Goal: Information Seeking & Learning: Learn about a topic

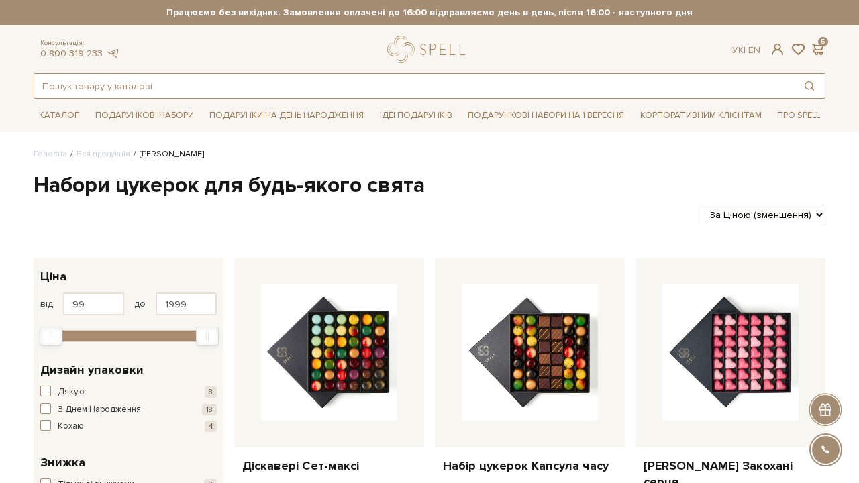
scroll to position [-1, 0]
click at [226, 87] on input "text" at bounding box center [414, 86] width 760 height 24
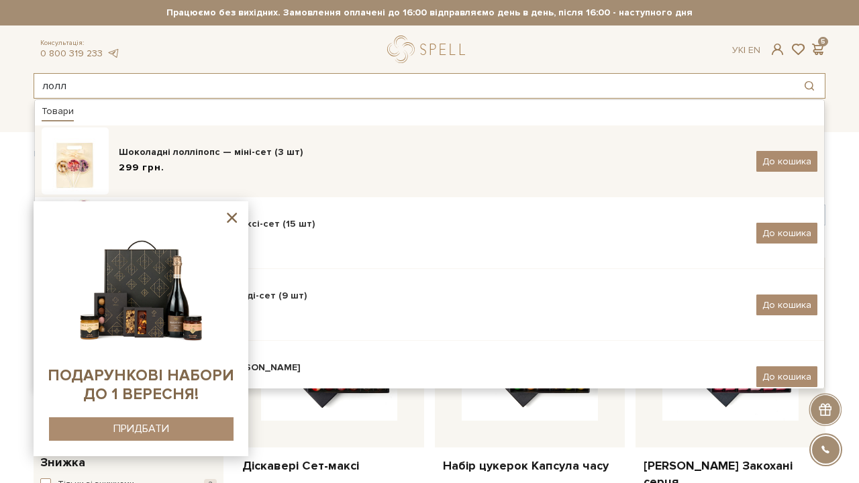
type input "лолл"
click at [221, 153] on div "Шоколадні лолліпопс — міні-сет (3 шт)" at bounding box center [433, 152] width 628 height 13
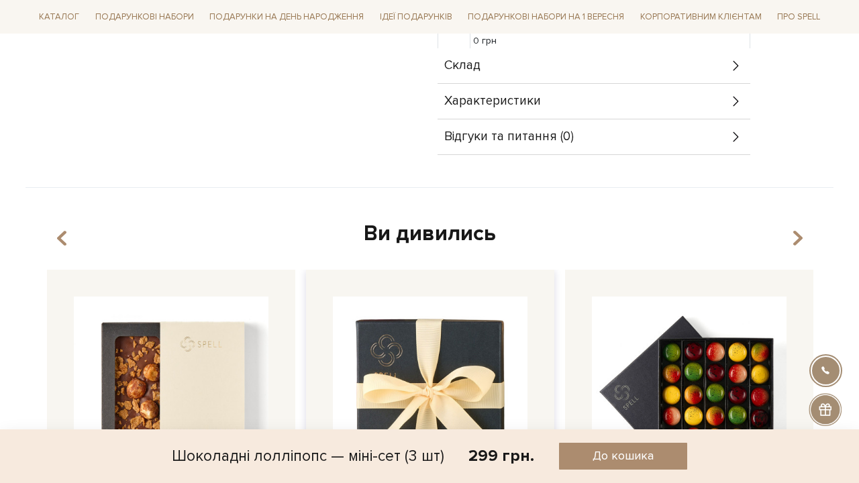
scroll to position [560, 0]
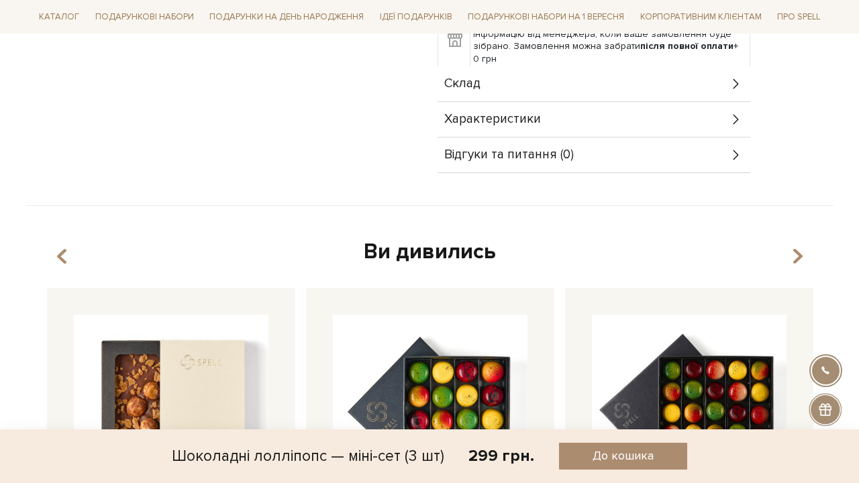
click at [549, 87] on div "Склад" at bounding box center [594, 83] width 313 height 35
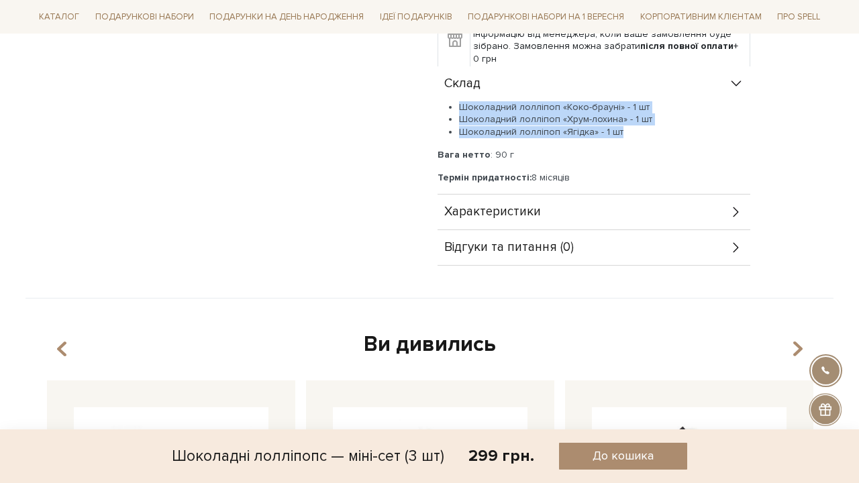
drag, startPoint x: 625, startPoint y: 130, endPoint x: 457, endPoint y: 99, distance: 171.3
click at [457, 99] on div "Склад Шоколадний лолліпоп «Коко-брауні» - 1 шт Шоколадний лолліпоп «Хрум-лохина…" at bounding box center [594, 130] width 313 height 128
copy div "Склад Шоколадний лолліпоп «Коко-брауні» - 1 шт Шоколадний лолліпоп «Хрум-лохина…"
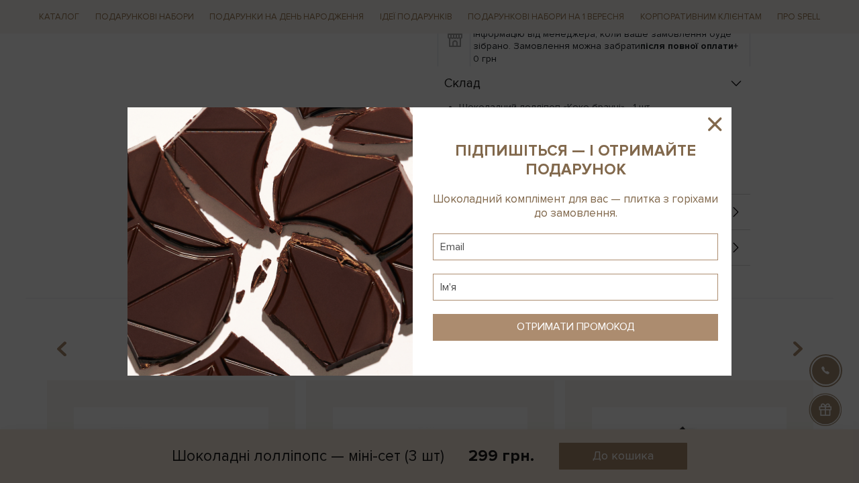
click at [401, 80] on div at bounding box center [429, 241] width 859 height 483
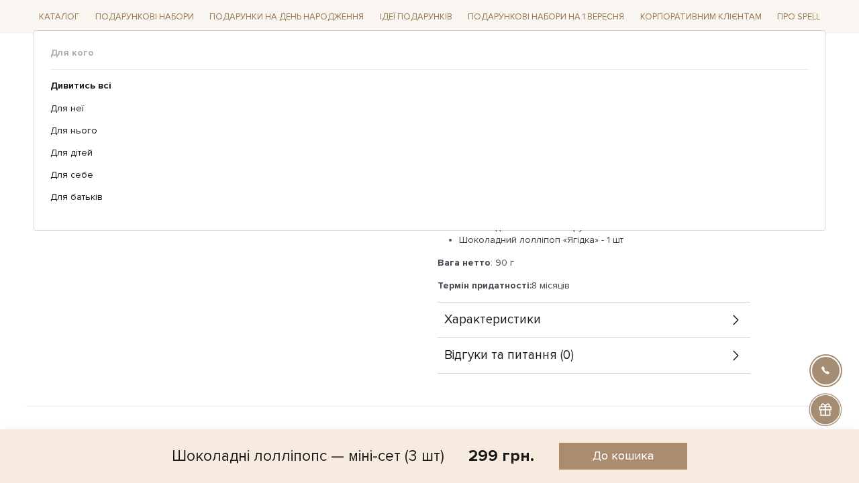
scroll to position [458, 0]
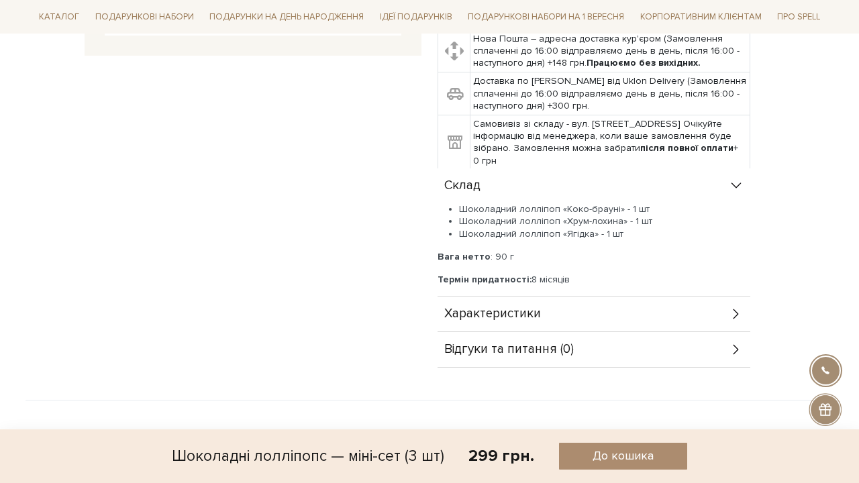
click at [498, 304] on div "Характеристики" at bounding box center [594, 314] width 313 height 35
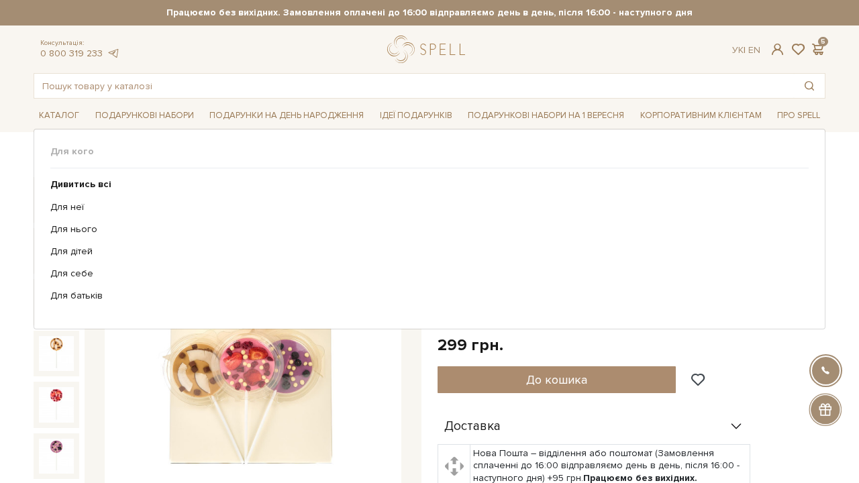
scroll to position [0, 0]
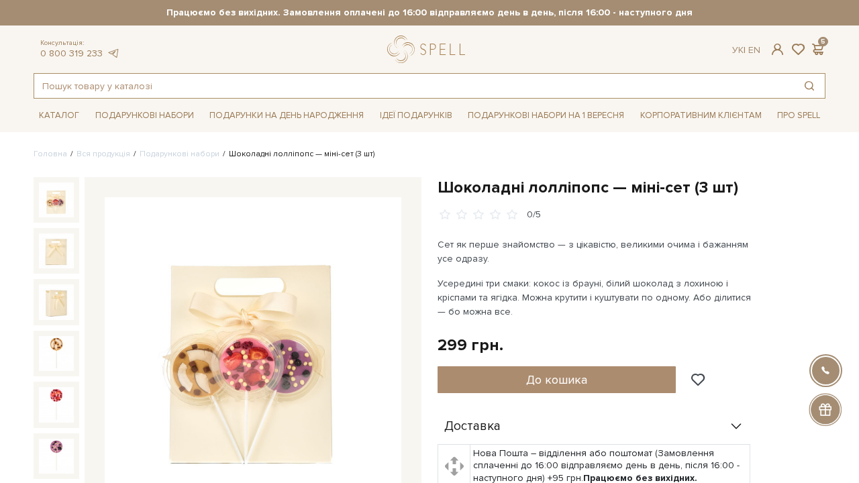
click at [189, 91] on input "text" at bounding box center [414, 86] width 760 height 24
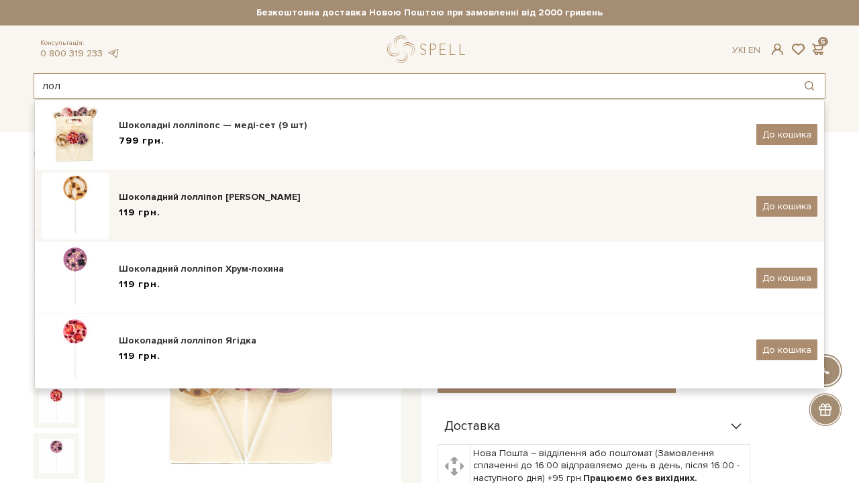
scroll to position [171, 0]
type input "лол"
click at [474, 211] on div "119 грн." at bounding box center [433, 213] width 628 height 14
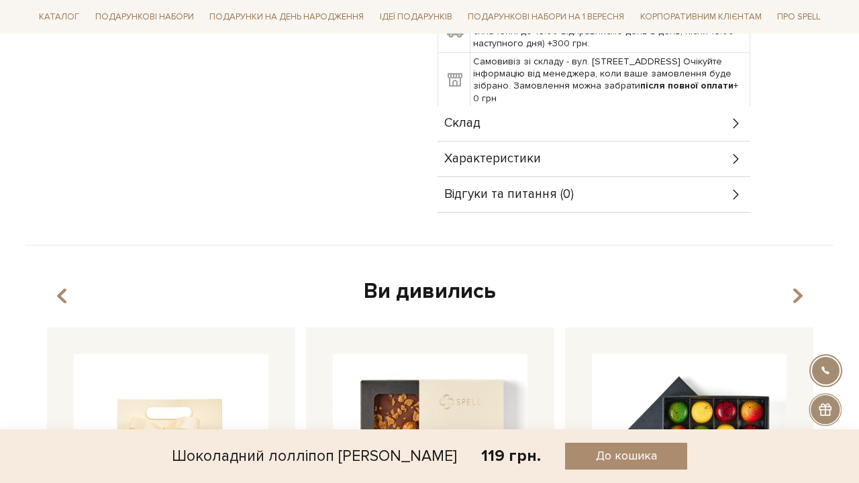
scroll to position [489, 0]
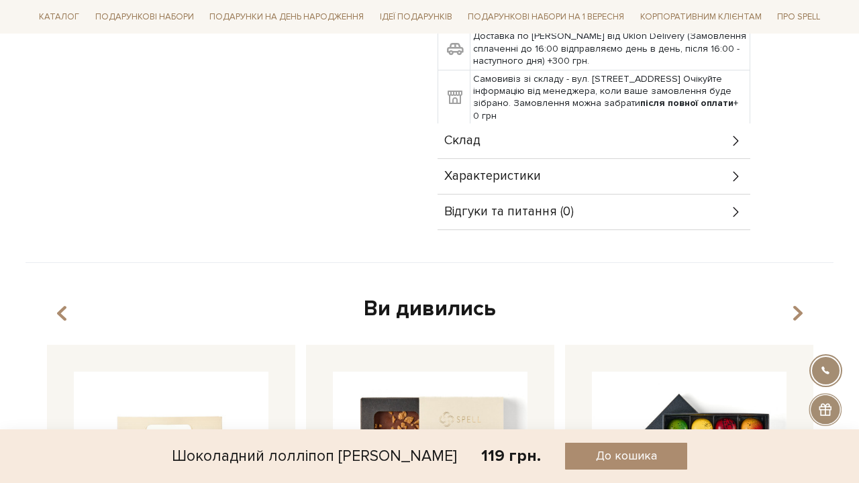
click at [541, 139] on div "Склад" at bounding box center [594, 141] width 313 height 35
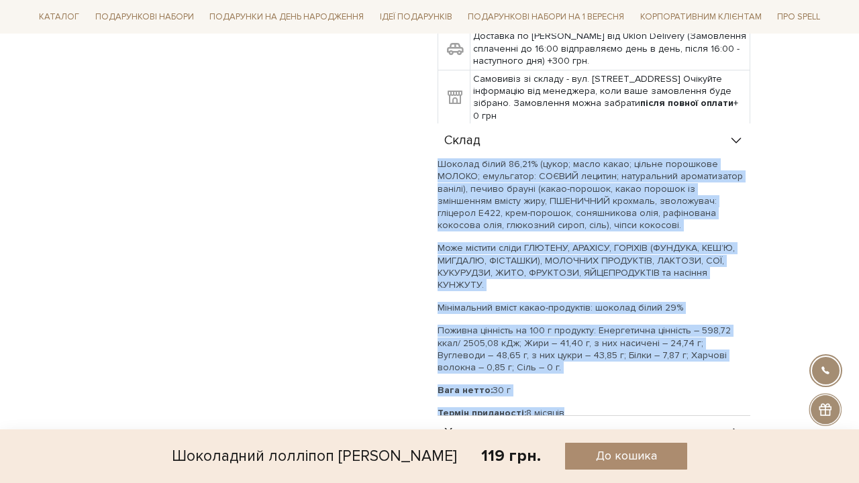
drag, startPoint x: 440, startPoint y: 164, endPoint x: 618, endPoint y: 401, distance: 296.7
click at [618, 401] on div "Шоколад білий 86,21% (цукор; масло какао; цільне порошкове МОЛОКО; емульгатор: …" at bounding box center [594, 288] width 313 height 261
copy div "Шоколад білий 86,21% (цукор; масло какао; цільне порошкове МОЛОКО; емульгатор: …"
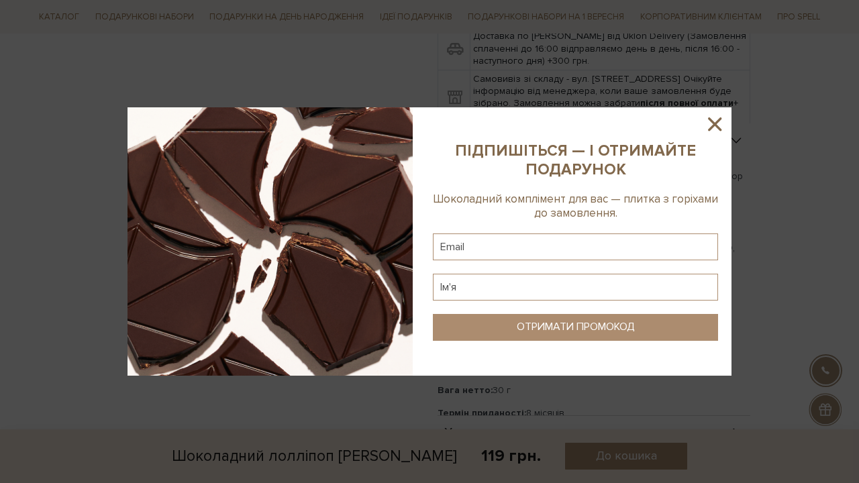
click at [360, 63] on div at bounding box center [429, 241] width 859 height 483
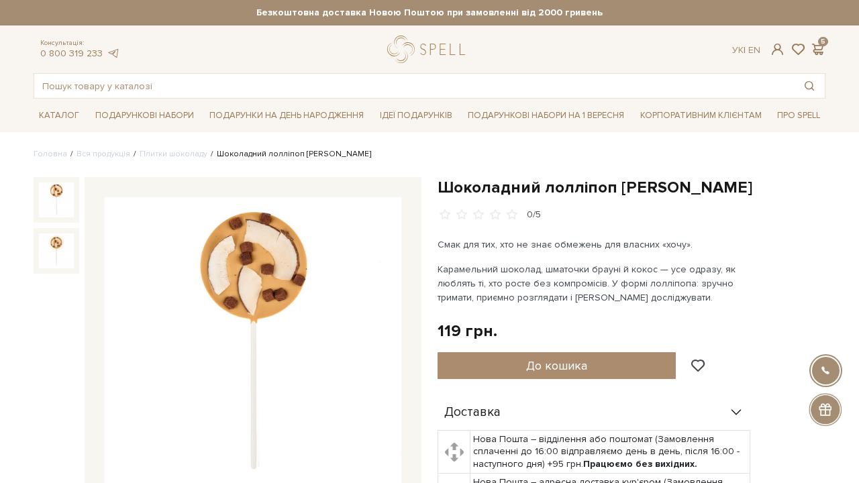
scroll to position [-1, 0]
click at [242, 75] on input "text" at bounding box center [414, 86] width 760 height 24
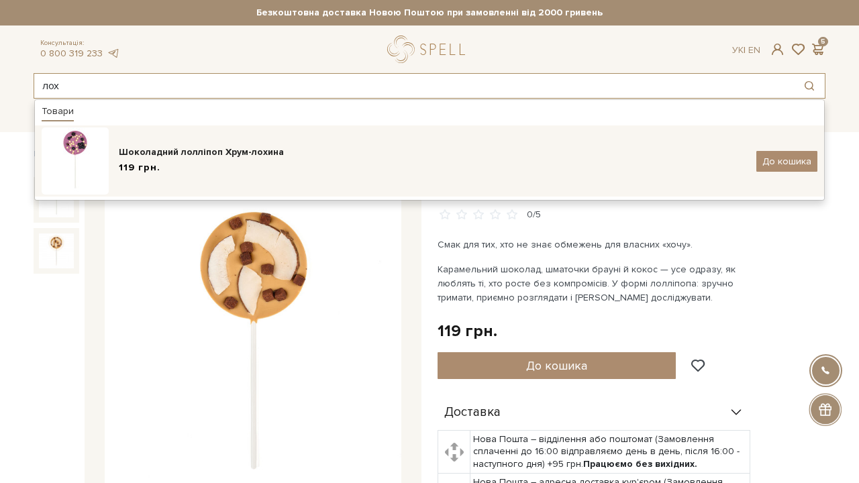
type input "лох"
click at [198, 145] on div "Шоколадний лолліпоп Хрум-лохина 119 грн. До кошика" at bounding box center [430, 161] width 776 height 67
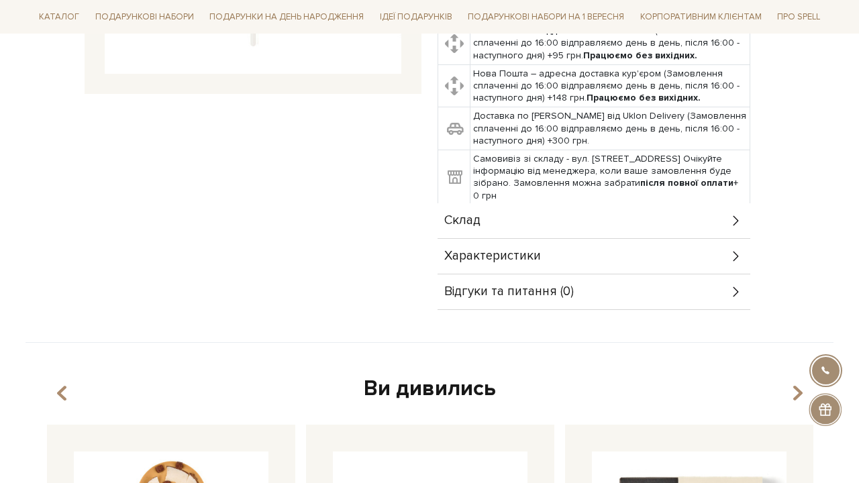
scroll to position [475, 0]
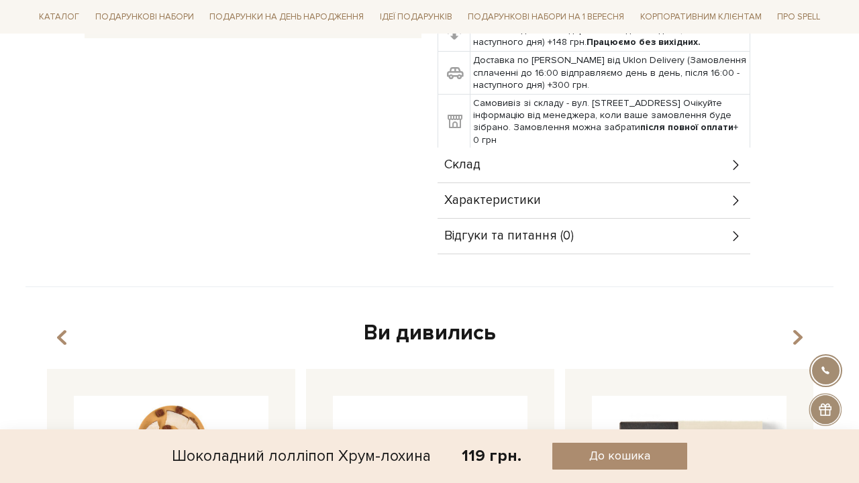
click at [496, 195] on span "Характеристики" at bounding box center [492, 201] width 97 height 12
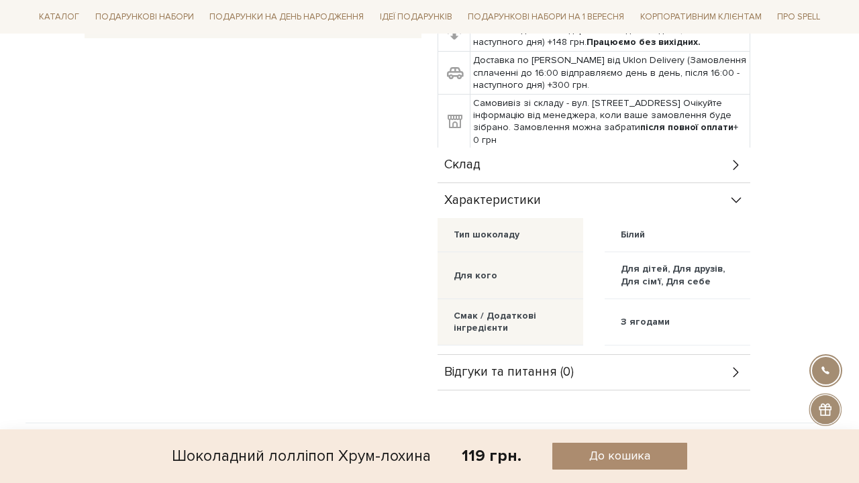
click at [481, 149] on div "Склад" at bounding box center [594, 165] width 313 height 35
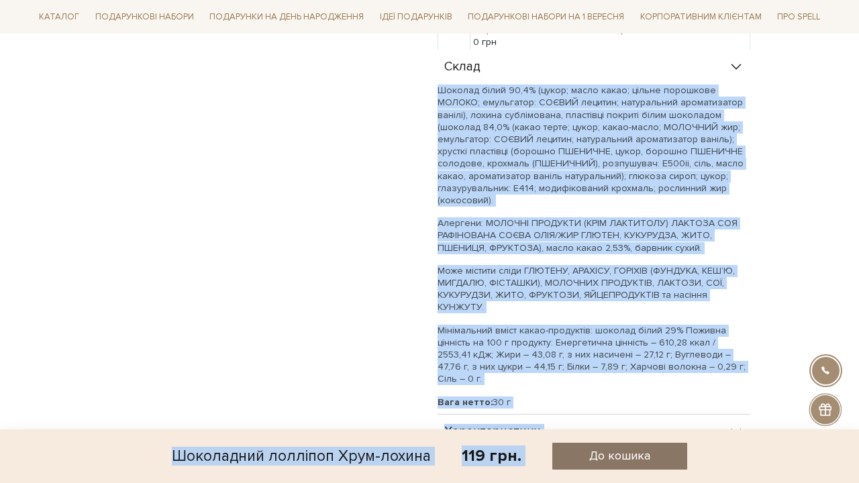
scroll to position [576, 0]
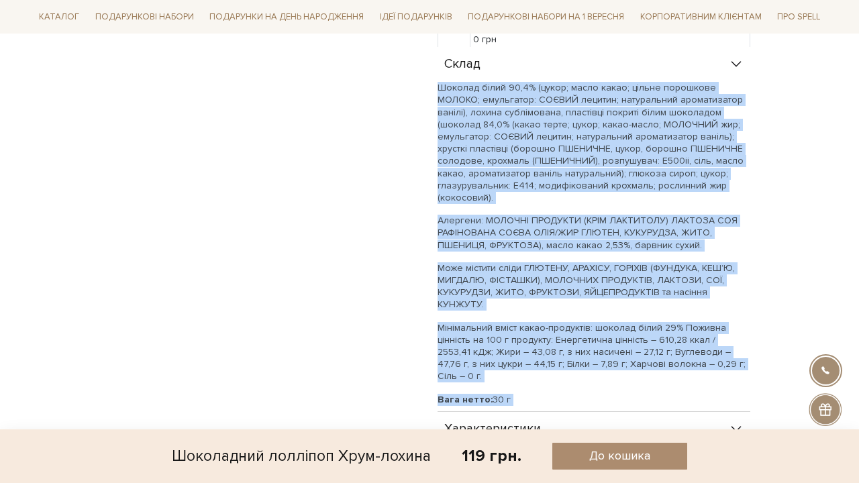
drag, startPoint x: 440, startPoint y: 173, endPoint x: 583, endPoint y: 385, distance: 256.4
click at [583, 385] on div "Шоколад білий 90,4% (цукор; масло какао; цільне порошкове МОЛОКО; емульгатор: С…" at bounding box center [594, 255] width 313 height 347
copy div "Шоколад білий 90,4% (цукор; масло какао; цільне порошкове МОЛОКО; емульгатор: С…"
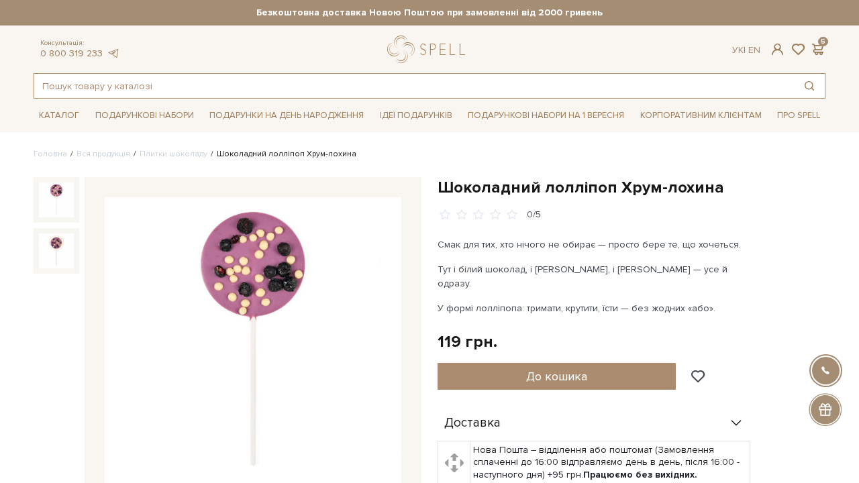
click at [271, 82] on input "text" at bounding box center [414, 86] width 760 height 24
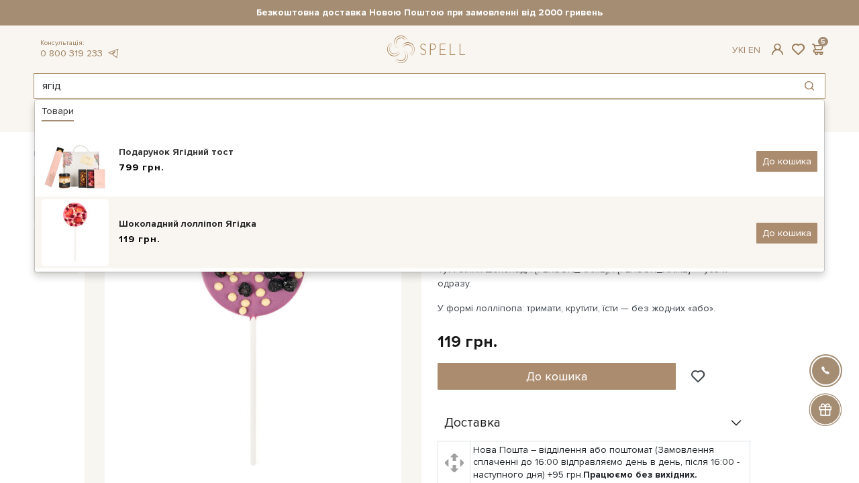
type input "ягід"
click at [240, 215] on div "Шоколадний лолліпоп Ягідка 119 грн. До кошика" at bounding box center [430, 232] width 776 height 67
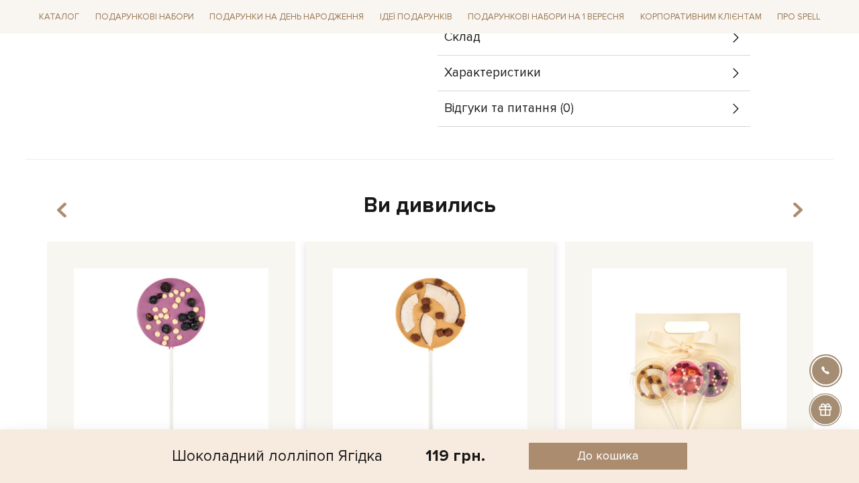
scroll to position [579, 0]
click at [497, 30] on li "Подарункові набори на 1 Вересня" at bounding box center [546, 17] width 167 height 34
click at [503, 46] on div "Склад" at bounding box center [594, 36] width 313 height 35
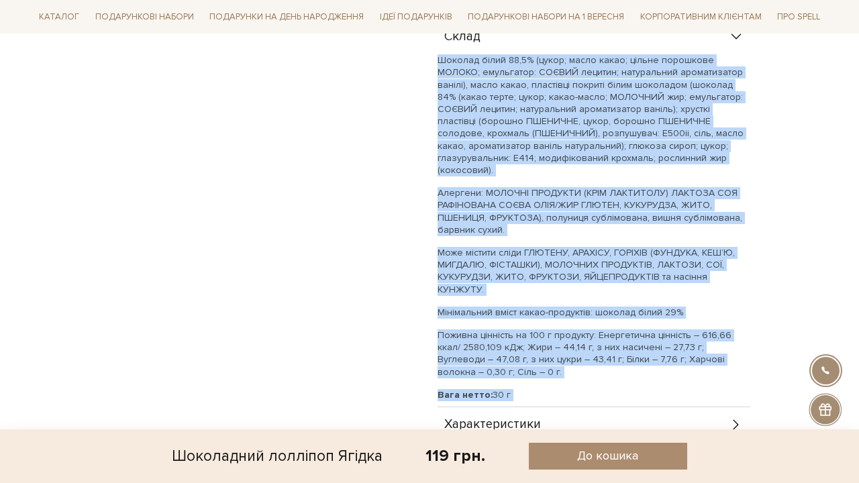
drag, startPoint x: 438, startPoint y: 58, endPoint x: 593, endPoint y: 404, distance: 378.6
click at [593, 404] on div "Шоколад білий 88,5% (цукор; масло какао; цільне порошкове МОЛОКО; емульгатор: С…" at bounding box center [594, 230] width 313 height 353
copy div "Loremip dolor 83,9% (sitam; conse adipi; elitse doeiusmod TEMPOR; incididunt: U…"
